Goal: Task Accomplishment & Management: Complete application form

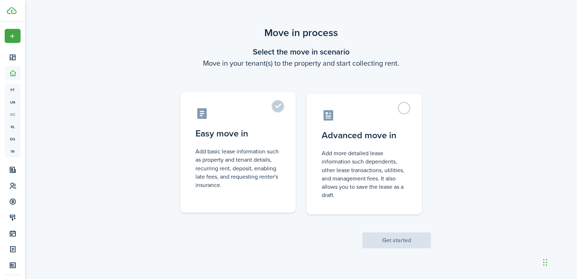
click at [268, 107] on label "Easy move in Add basic lease information such as property and tenant details, r…" at bounding box center [237, 152] width 115 height 120
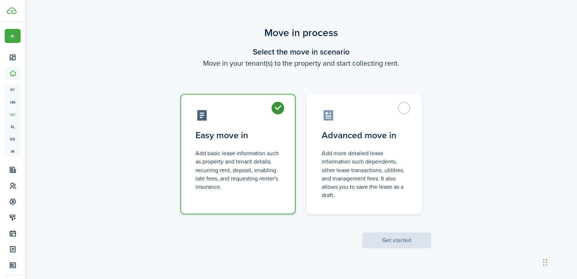
radio input "true"
click at [394, 239] on button "Get started" at bounding box center [396, 240] width 69 height 16
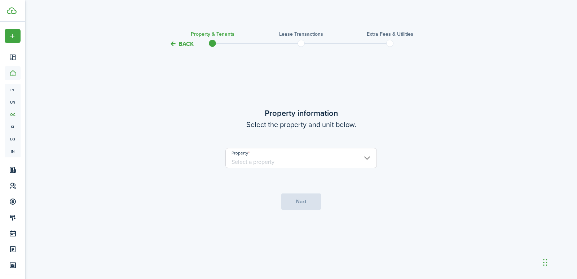
click at [367, 154] on input "Property" at bounding box center [300, 158] width 151 height 20
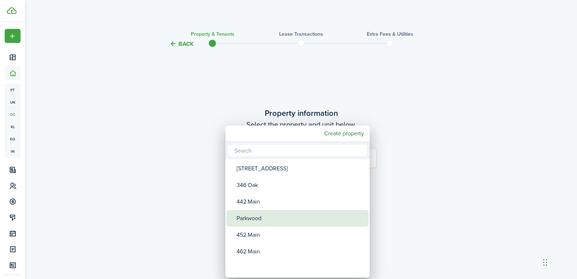
click at [264, 219] on div "Parkwood" at bounding box center [301, 218] width 128 height 17
type input "Parkwood"
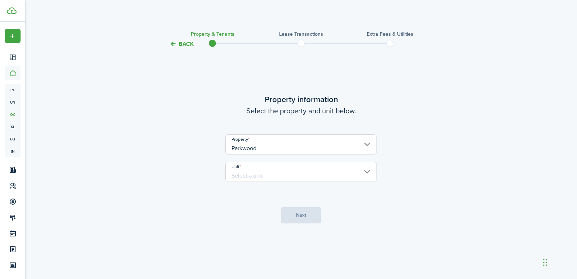
click at [364, 169] on input "Unit" at bounding box center [300, 172] width 151 height 20
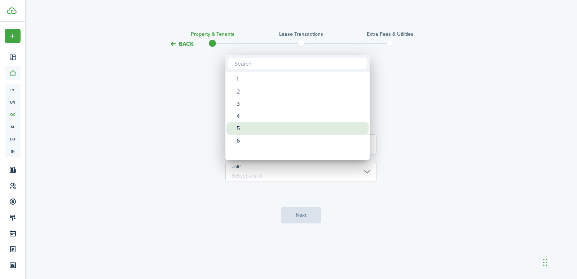
click at [245, 128] on div "5" at bounding box center [301, 128] width 128 height 12
type input "5"
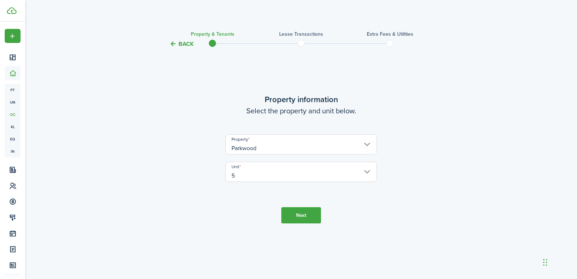
click at [307, 216] on button "Next" at bounding box center [301, 215] width 40 height 16
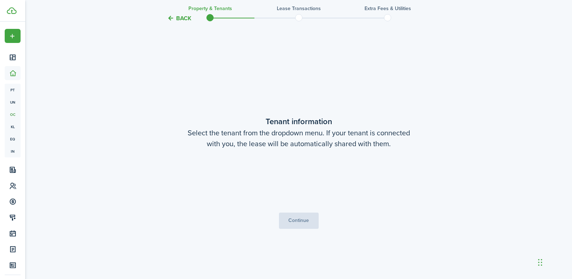
scroll to position [230, 0]
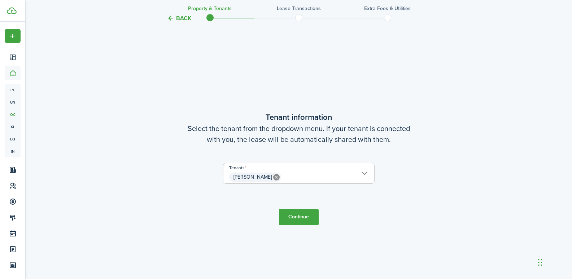
click at [303, 217] on button "Continue" at bounding box center [299, 217] width 40 height 16
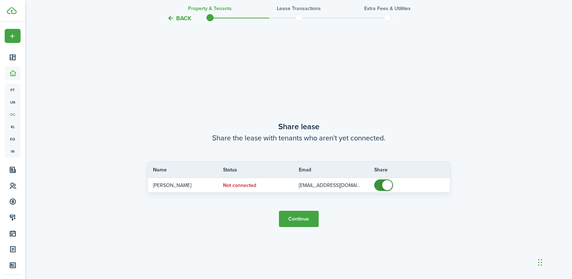
scroll to position [509, 0]
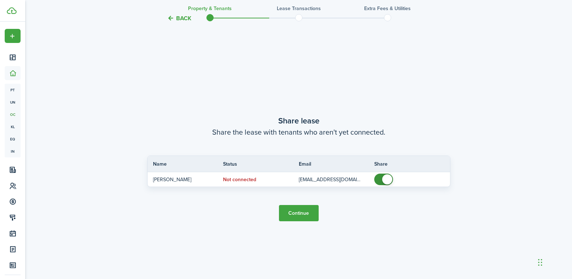
click at [302, 212] on button "Continue" at bounding box center [299, 213] width 40 height 16
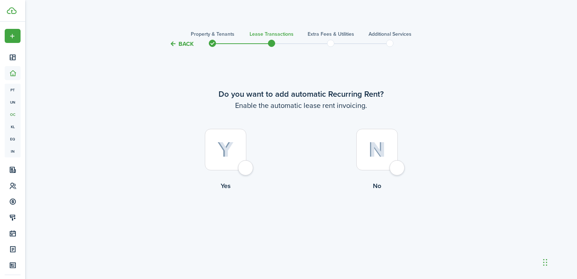
click at [245, 167] on div at bounding box center [225, 149] width 41 height 41
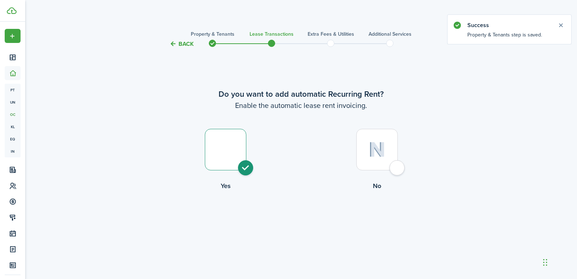
radio input "true"
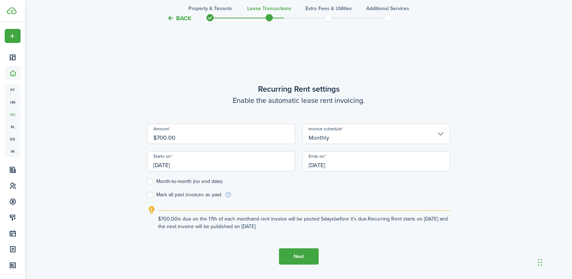
scroll to position [230, 0]
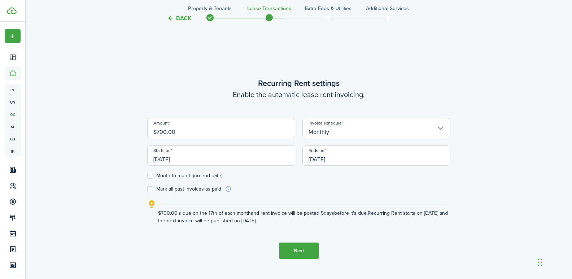
drag, startPoint x: 175, startPoint y: 133, endPoint x: 113, endPoint y: 139, distance: 63.0
click at [113, 139] on div "Back Property & Tenants Lease Transactions Extra fees & Utilities Additional Se…" at bounding box center [298, 51] width 418 height 512
type input "$1,200.00"
click at [204, 165] on input "[DATE]" at bounding box center [221, 155] width 148 height 20
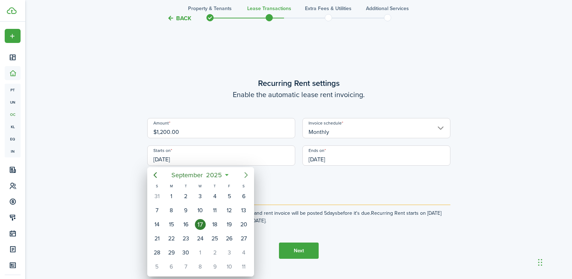
click at [246, 174] on icon "Next page" at bounding box center [245, 175] width 3 height 6
click at [244, 196] on div "1" at bounding box center [243, 196] width 11 height 11
type input "[DATE]"
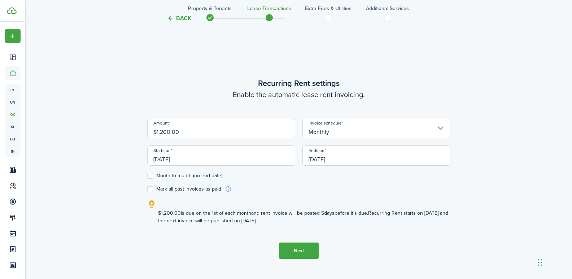
click at [150, 176] on label "Month-to-month (no end date)" at bounding box center [184, 176] width 75 height 6
click at [147, 176] on input "Month-to-month (no end date)" at bounding box center [147, 176] width 0 height 0
checkbox input "true"
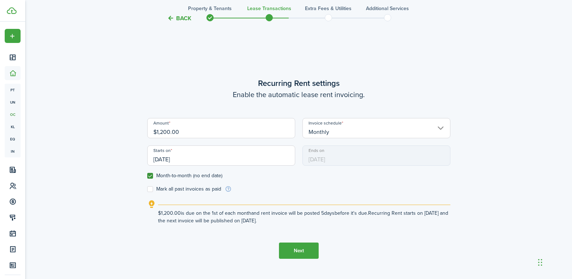
click at [310, 245] on button "Next" at bounding box center [299, 250] width 40 height 16
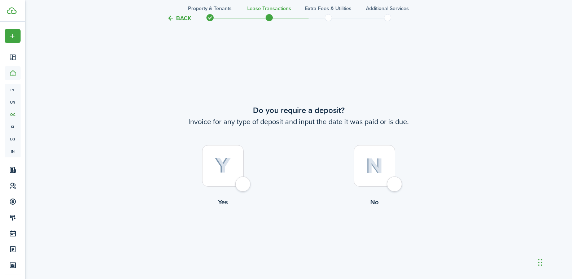
scroll to position [509, 0]
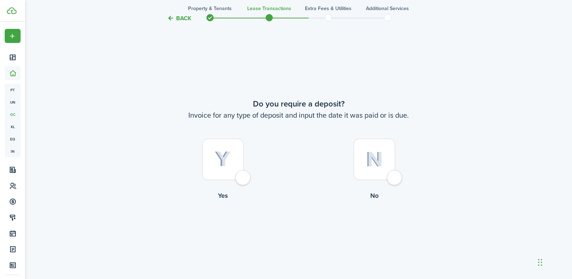
click at [393, 175] on div at bounding box center [373, 158] width 41 height 41
radio input "true"
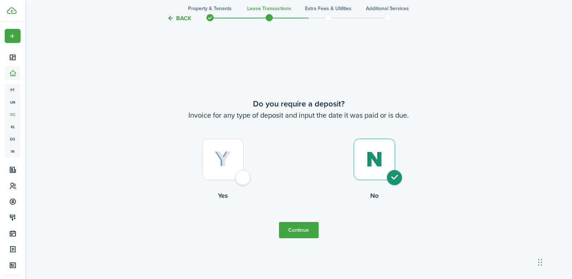
click at [299, 236] on button "Continue" at bounding box center [299, 230] width 40 height 16
click at [299, 229] on button "Continue" at bounding box center [299, 230] width 40 height 16
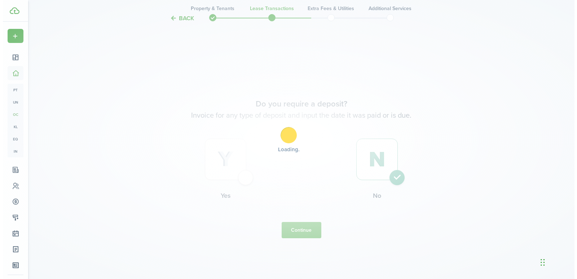
scroll to position [0, 0]
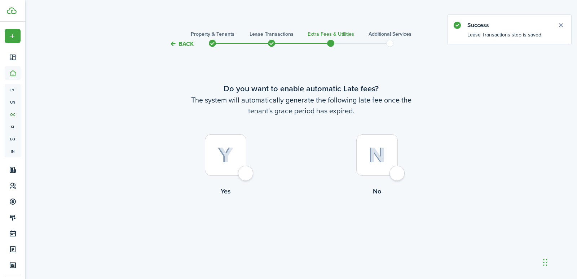
click at [242, 175] on div at bounding box center [225, 154] width 41 height 41
radio input "true"
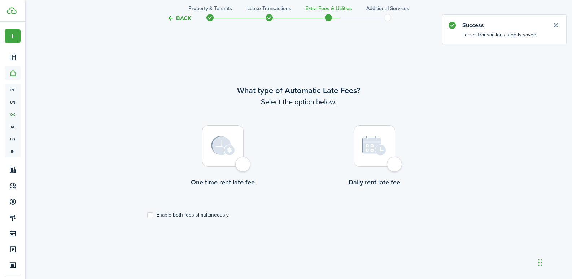
scroll to position [230, 0]
click at [243, 162] on div at bounding box center [222, 145] width 41 height 41
radio input "true"
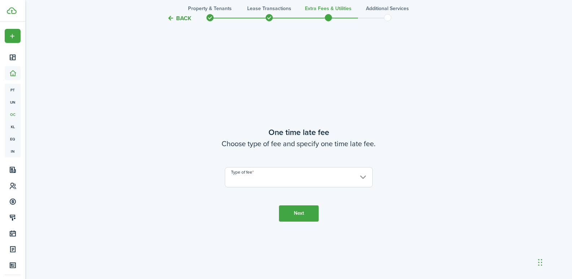
scroll to position [509, 0]
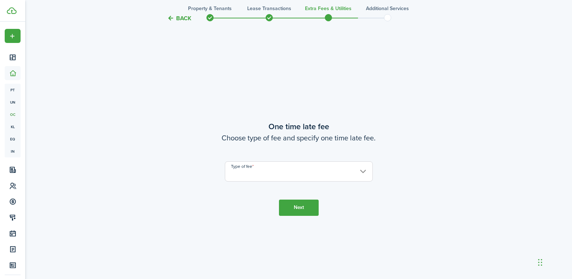
click at [265, 172] on input "Type of fee" at bounding box center [299, 171] width 148 height 20
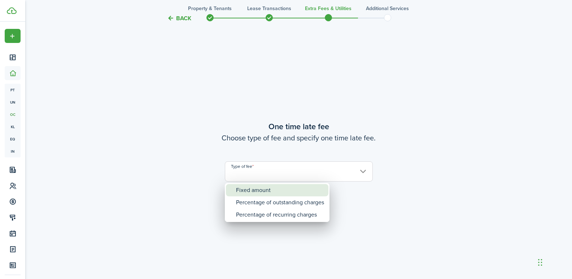
click at [262, 189] on div "Fixed amount" at bounding box center [280, 190] width 88 height 12
type input "Fixed amount"
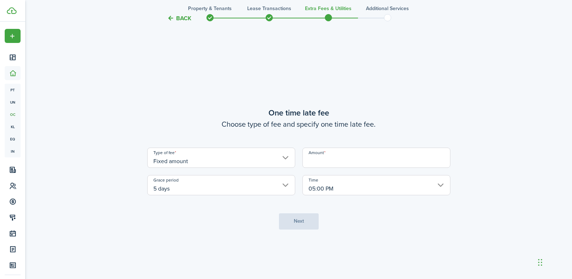
click at [308, 158] on input "Amount" at bounding box center [376, 157] width 148 height 20
type input "$25.00"
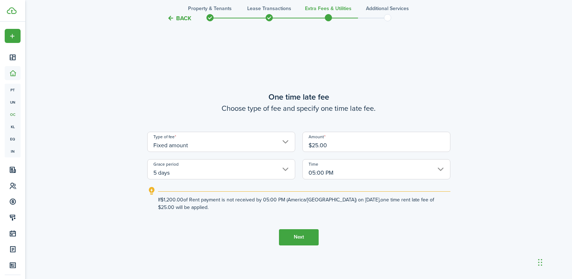
click at [295, 235] on button "Next" at bounding box center [299, 237] width 40 height 16
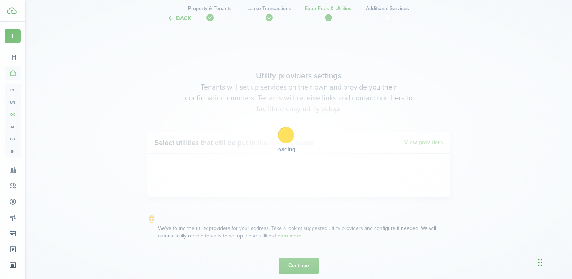
scroll to position [788, 0]
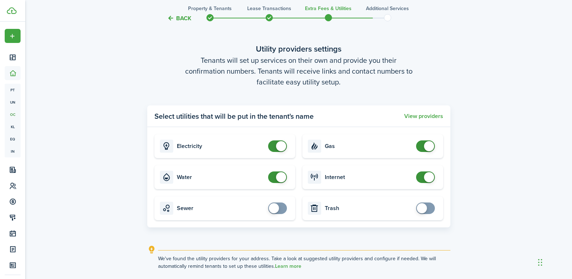
checkbox input "false"
click at [282, 147] on span at bounding box center [281, 146] width 10 height 10
checkbox input "false"
click at [279, 177] on span at bounding box center [281, 177] width 10 height 10
checkbox input "false"
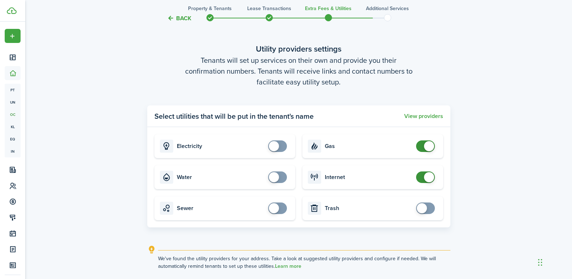
click at [429, 141] on span at bounding box center [425, 146] width 7 height 12
checkbox input "false"
click at [428, 173] on span at bounding box center [429, 177] width 10 height 10
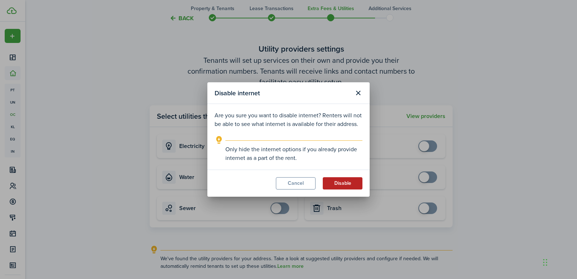
click at [344, 179] on button "Disable" at bounding box center [343, 183] width 40 height 12
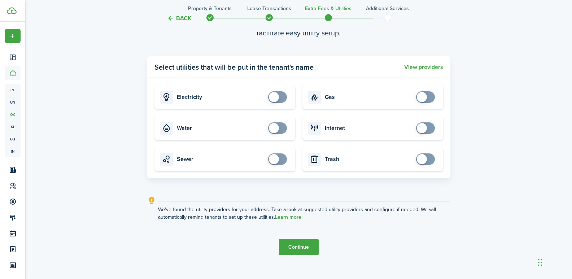
scroll to position [847, 0]
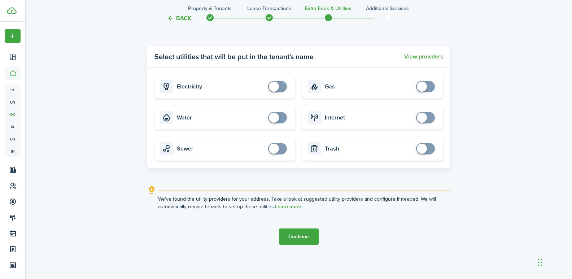
click at [297, 235] on button "Continue" at bounding box center [299, 236] width 40 height 16
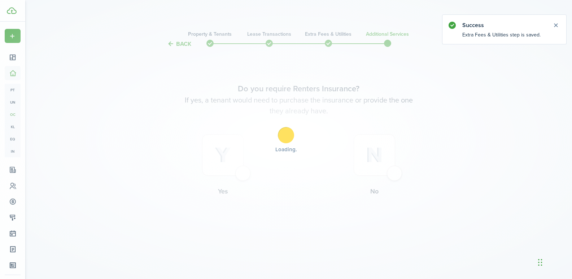
scroll to position [0, 0]
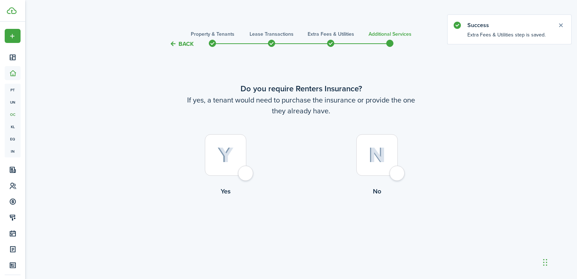
click at [395, 176] on div at bounding box center [376, 154] width 41 height 41
radio input "true"
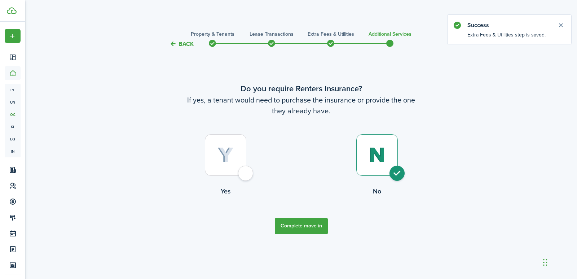
click at [313, 223] on button "Complete move in" at bounding box center [301, 226] width 53 height 16
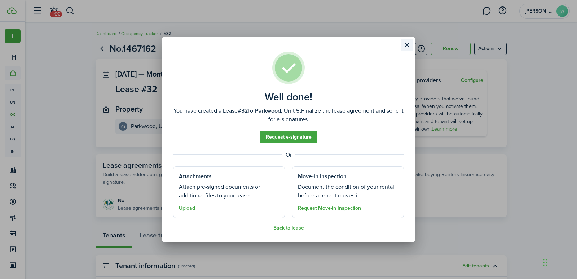
click at [410, 44] on button "Close modal" at bounding box center [407, 45] width 12 height 12
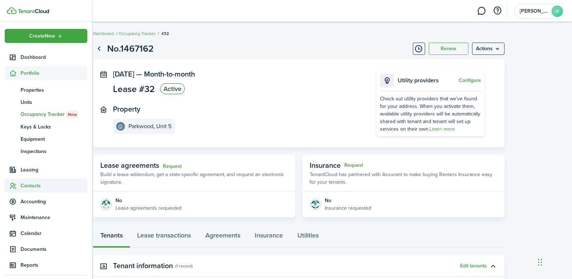
click at [25, 187] on span "Contacts" at bounding box center [54, 186] width 67 height 8
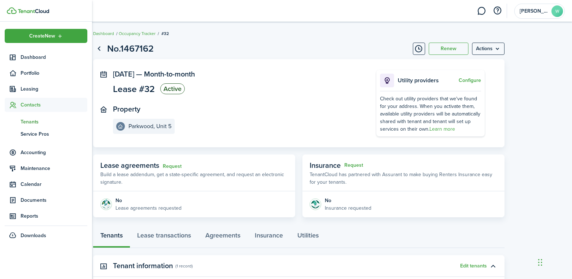
click at [32, 122] on span "Tenants" at bounding box center [54, 122] width 67 height 8
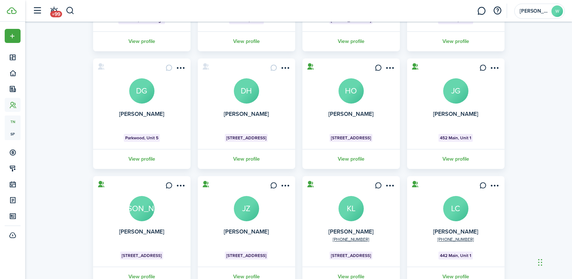
scroll to position [141, 0]
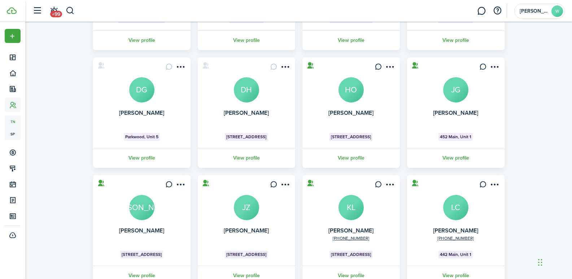
click at [136, 87] on avatar-text "DG" at bounding box center [141, 89] width 25 height 25
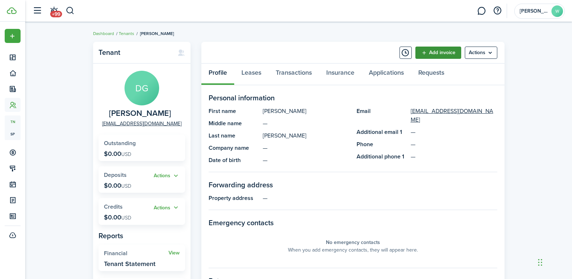
click at [445, 50] on link "Add invoice" at bounding box center [438, 53] width 46 height 12
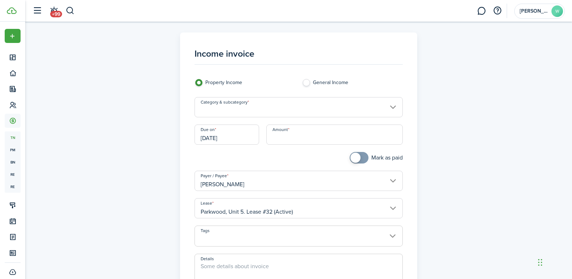
click at [221, 112] on input "Category & subcategory" at bounding box center [298, 107] width 208 height 20
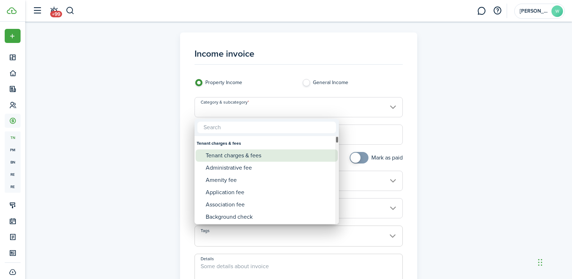
click at [230, 155] on div "Tenant charges & fees" at bounding box center [270, 155] width 128 height 12
type input "Tenant charges & fees"
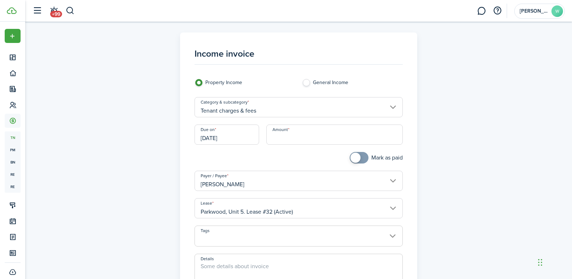
click at [231, 136] on input "[DATE]" at bounding box center [226, 134] width 65 height 20
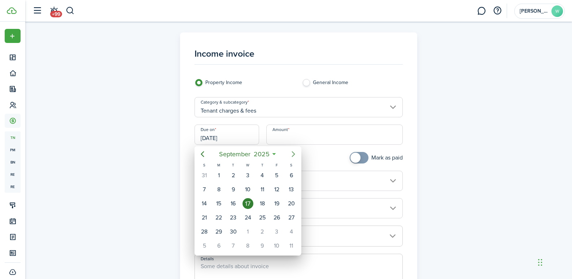
click at [294, 153] on icon "Next page" at bounding box center [293, 154] width 3 height 6
click at [246, 175] on div "1" at bounding box center [247, 175] width 11 height 11
type input "[DATE]"
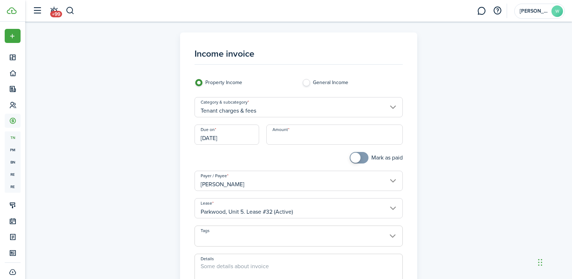
click at [283, 138] on input "Amount" at bounding box center [334, 134] width 136 height 20
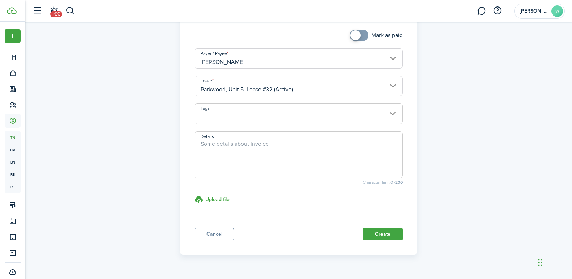
scroll to position [140, 0]
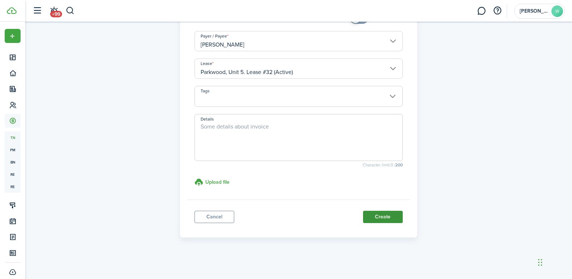
type input "$600.00"
click at [387, 218] on button "Create" at bounding box center [383, 217] width 40 height 12
